Goal: Task Accomplishment & Management: Manage account settings

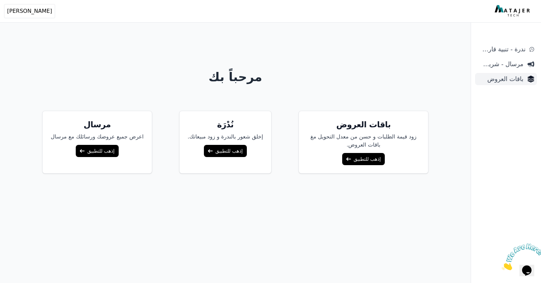
click at [490, 77] on span "باقات العروض" at bounding box center [500, 78] width 46 height 9
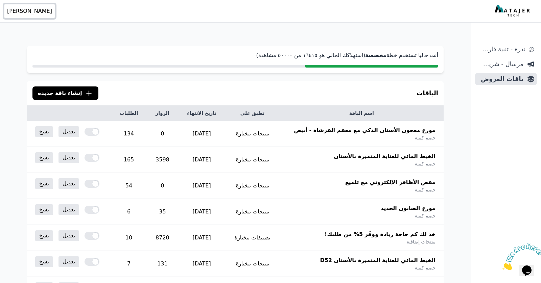
click at [23, 10] on span "[PERSON_NAME]" at bounding box center [29, 11] width 45 height 8
click at [42, 62] on link "تسجيل الخروج" at bounding box center [33, 63] width 66 height 12
